Goal: Task Accomplishment & Management: Complete application form

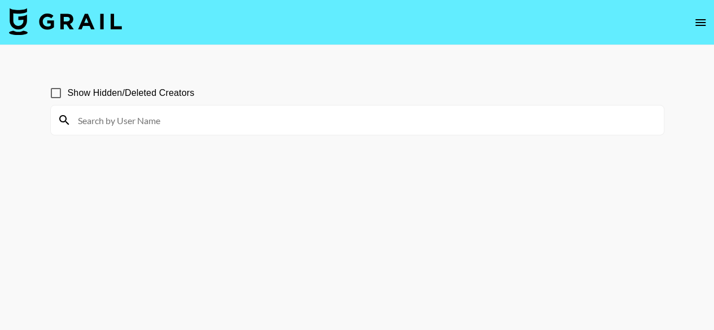
click at [700, 29] on button "open drawer" at bounding box center [700, 22] width 23 height 23
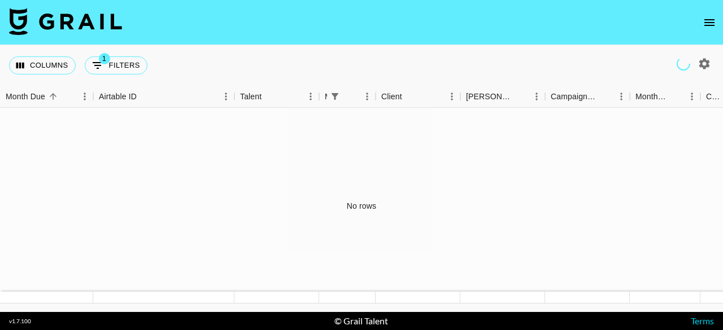
click at [705, 23] on icon "open drawer" at bounding box center [709, 23] width 14 height 14
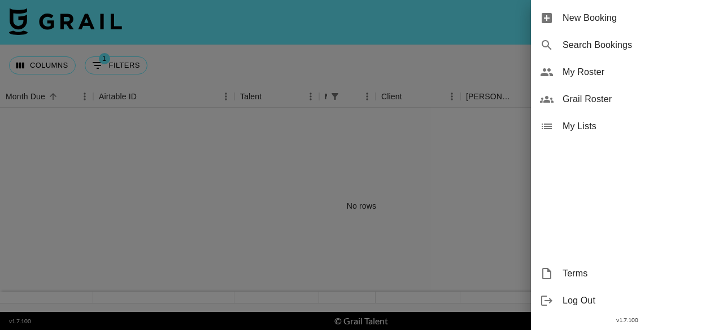
click at [605, 19] on span "New Booking" at bounding box center [637, 18] width 151 height 14
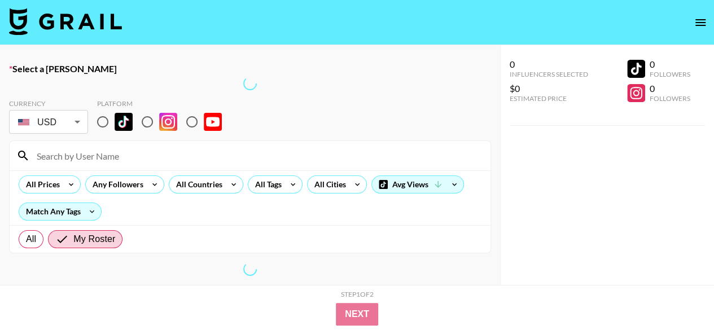
click at [132, 145] on div at bounding box center [250, 155] width 481 height 29
click at [132, 157] on input at bounding box center [257, 156] width 454 height 18
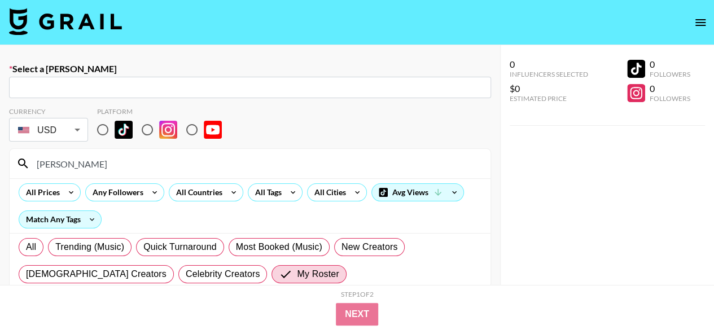
type input "hannah"
click at [272, 89] on input "text" at bounding box center [250, 87] width 469 height 13
click at [271, 89] on input "text" at bounding box center [250, 87] width 469 height 13
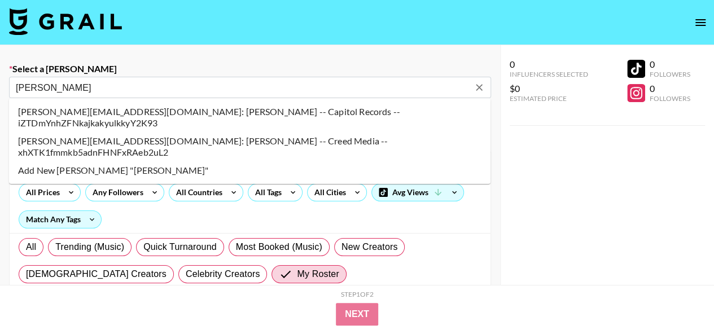
type input "hannah ferrell"
click at [259, 110] on li "hannah.ferrell@umusic.com: Hannah Ferrell -- Capitol Records -- iZTDmYnhZFNkajk…" at bounding box center [250, 117] width 482 height 29
select select "Song"
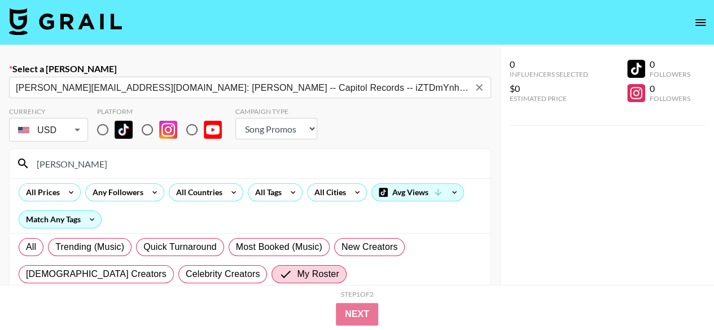
type input "hannah.ferrell@umusic.com: Hannah Ferrell -- Capitol Records -- iZTDmYnhZFNkajk…"
click at [103, 128] on input "radio" at bounding box center [103, 130] width 24 height 24
radio input "true"
click at [301, 130] on select "Choose Type... Song Promos Brand Promos" at bounding box center [276, 128] width 82 height 21
click at [235, 118] on select "Choose Type... Song Promos Brand Promos" at bounding box center [276, 128] width 82 height 21
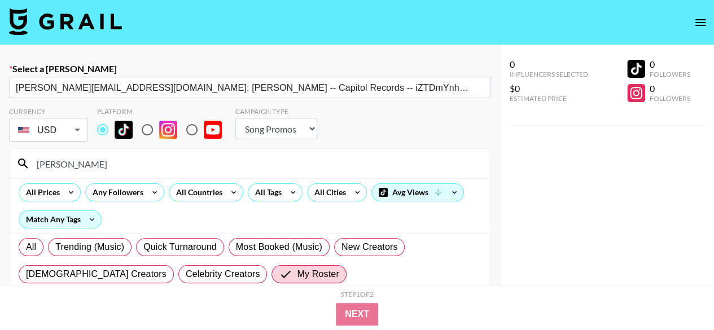
click at [75, 132] on body "Select a Booker hannah.ferrell@umusic.com: Hannah Ferrell -- Capitol Records --…" at bounding box center [357, 205] width 714 height 410
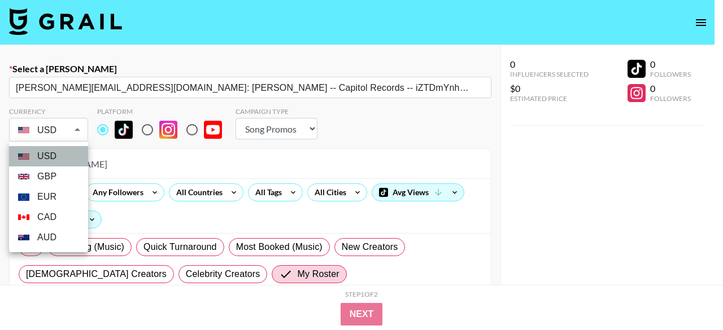
click at [55, 160] on li "USD" at bounding box center [48, 156] width 79 height 20
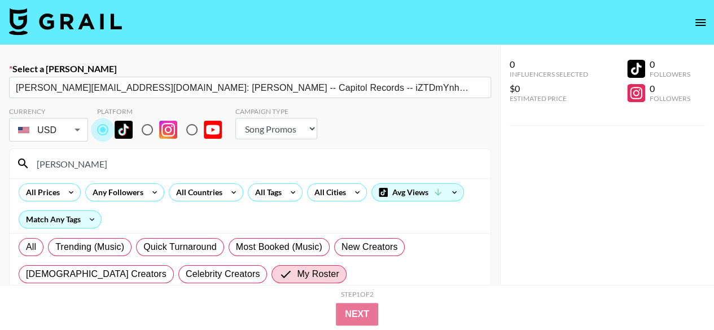
click at [102, 126] on input "radio" at bounding box center [103, 130] width 24 height 24
click at [297, 273] on span "My Roster" at bounding box center [318, 275] width 42 height 14
click at [279, 273] on input "My Roster" at bounding box center [288, 275] width 18 height 14
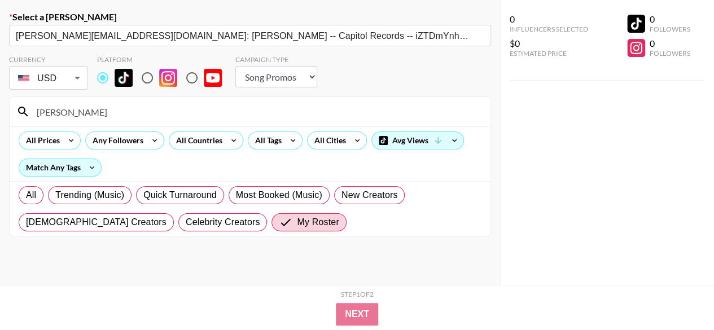
scroll to position [80, 0]
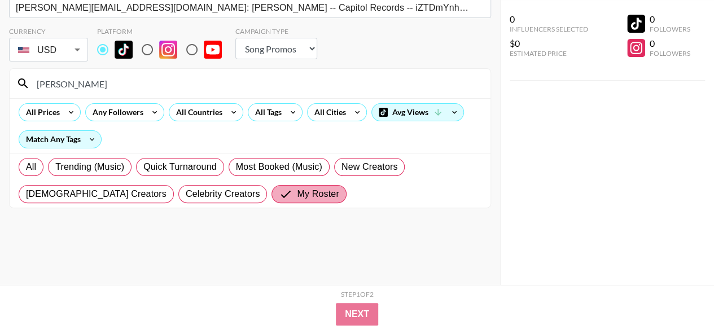
click at [297, 193] on span "My Roster" at bounding box center [318, 194] width 42 height 14
click at [279, 193] on input "My Roster" at bounding box center [288, 194] width 18 height 14
click at [297, 193] on span "My Roster" at bounding box center [318, 194] width 42 height 14
click at [279, 193] on input "My Roster" at bounding box center [288, 194] width 18 height 14
click at [297, 193] on span "My Roster" at bounding box center [318, 194] width 42 height 14
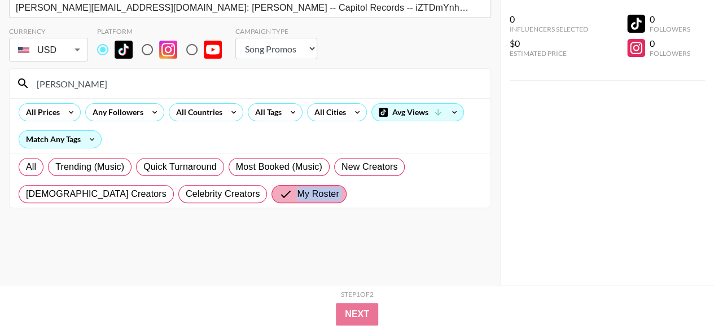
click at [279, 193] on input "My Roster" at bounding box center [288, 194] width 18 height 14
click at [297, 194] on span "My Roster" at bounding box center [318, 194] width 42 height 14
click at [279, 194] on input "My Roster" at bounding box center [288, 194] width 18 height 14
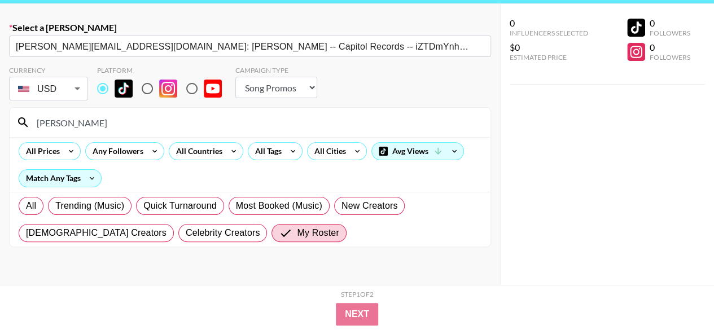
scroll to position [24, 0]
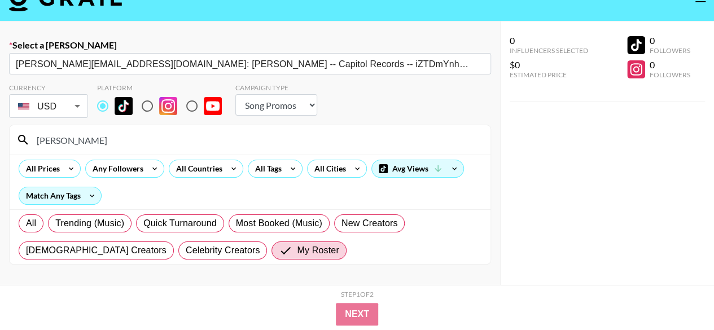
click at [91, 145] on input "hannah" at bounding box center [257, 140] width 454 height 18
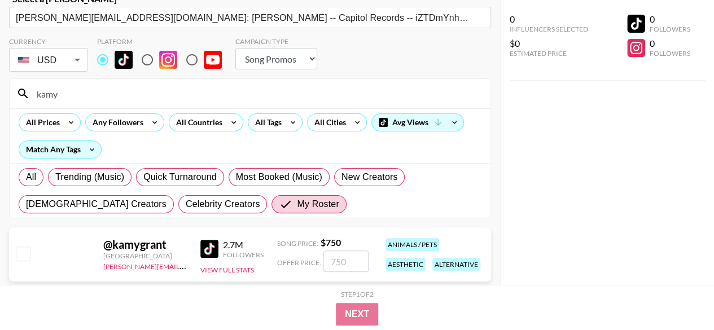
scroll to position [97, 0]
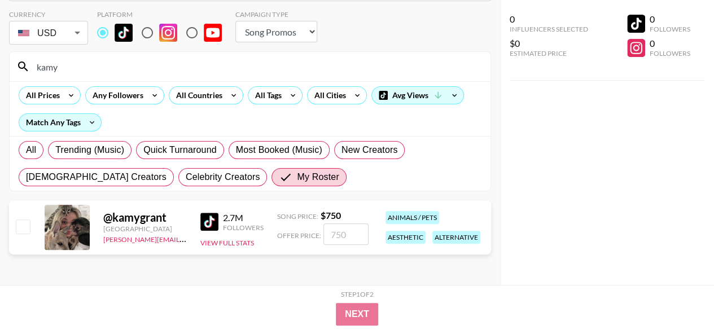
type input "kamy"
click at [172, 212] on div "@ kamygrant" at bounding box center [145, 218] width 84 height 14
click at [173, 215] on div "@ kamygrant" at bounding box center [145, 218] width 84 height 14
click at [358, 231] on input "number" at bounding box center [346, 234] width 45 height 21
type input "7"
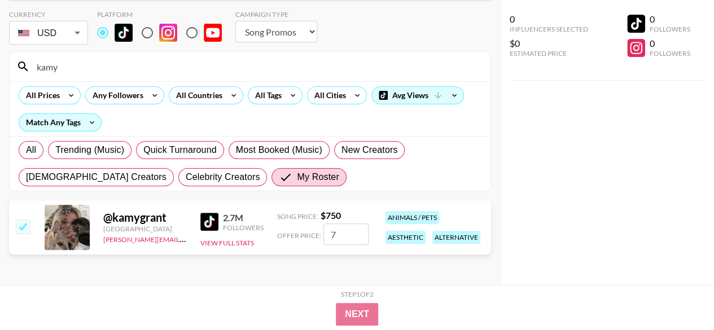
checkbox input "true"
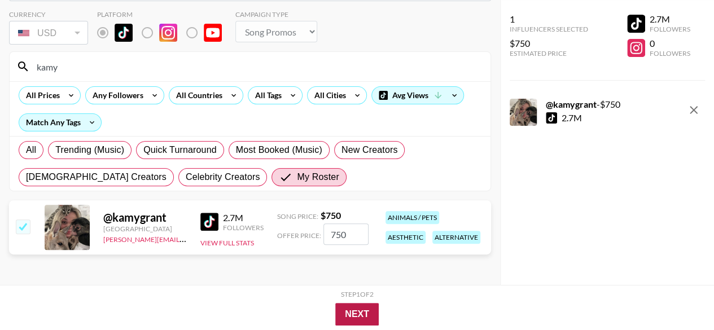
type input "750"
click at [353, 312] on button "Next" at bounding box center [356, 314] width 43 height 23
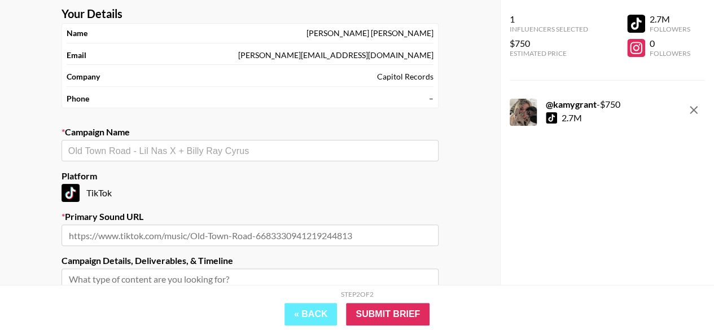
scroll to position [113, 0]
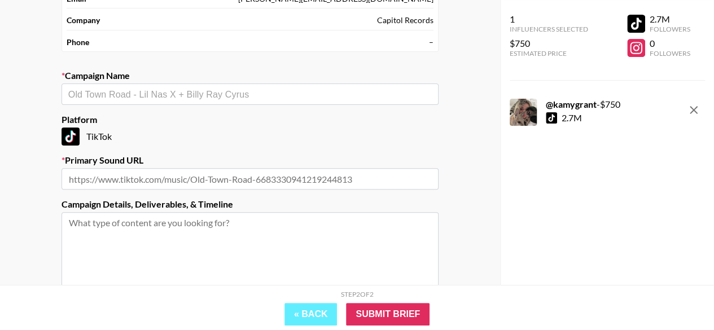
click at [285, 178] on input "text" at bounding box center [250, 178] width 377 height 21
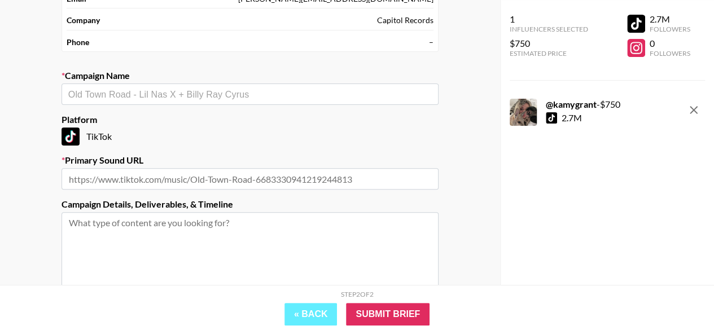
click at [194, 90] on input "text" at bounding box center [250, 94] width 364 height 13
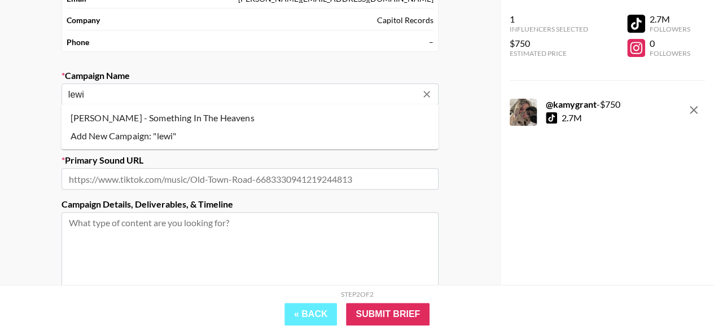
click at [243, 117] on li "Lewis Capaldi - Something In The Heavens" at bounding box center [250, 118] width 377 height 18
type input "Lewis Capaldi - Something In The Heavens"
type input "https://www.tiktok.com/music/Something-In-The-Heavens-7546539785692891137"
type textarea "TikTok --"
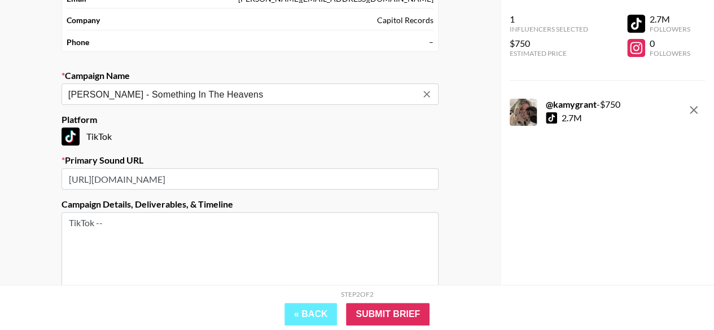
type input "Lewis Capaldi - Something In The Heavens"
click at [242, 226] on textarea "TikTok --" at bounding box center [250, 254] width 377 height 85
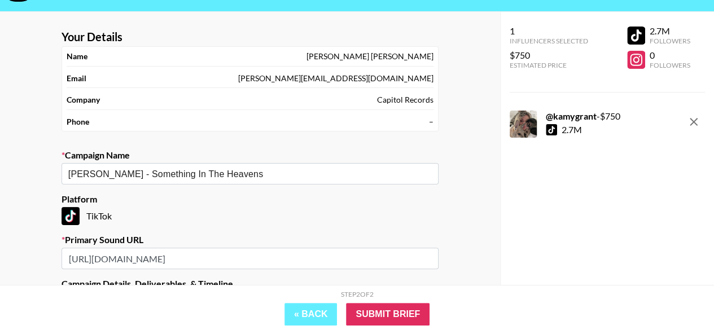
scroll to position [56, 0]
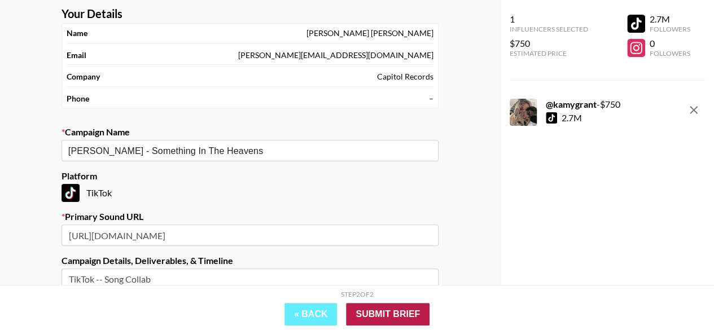
type textarea "TikTok -- Song Collab"
click at [387, 317] on input "Submit Brief" at bounding box center [388, 314] width 84 height 23
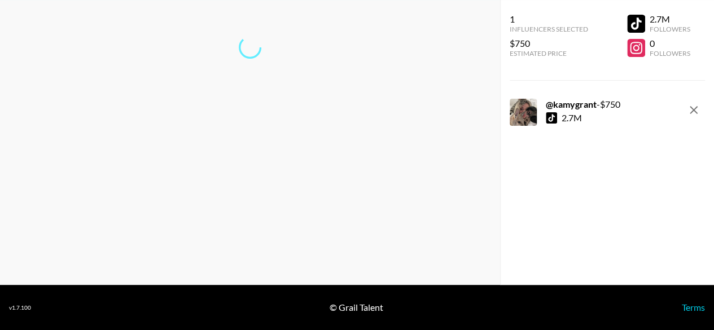
scroll to position [45, 0]
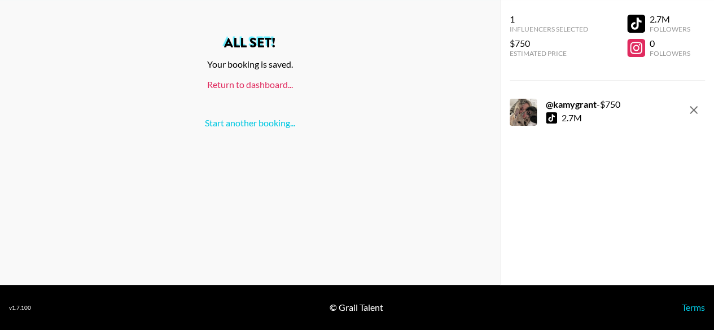
click at [272, 85] on link "Return to dashboard..." at bounding box center [250, 84] width 86 height 11
